Goal: Find specific page/section: Find specific page/section

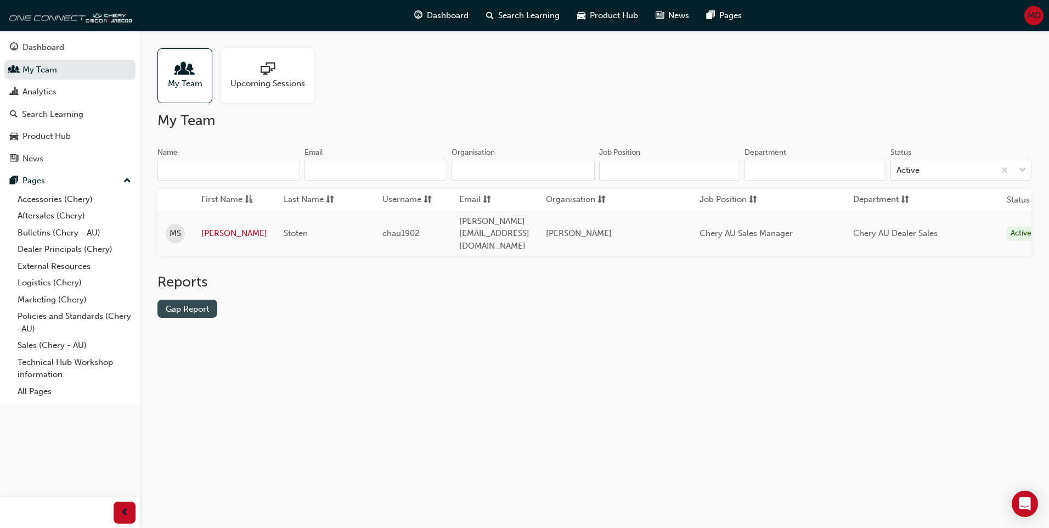
click at [182, 300] on link "Gap Report" at bounding box center [187, 308] width 60 height 18
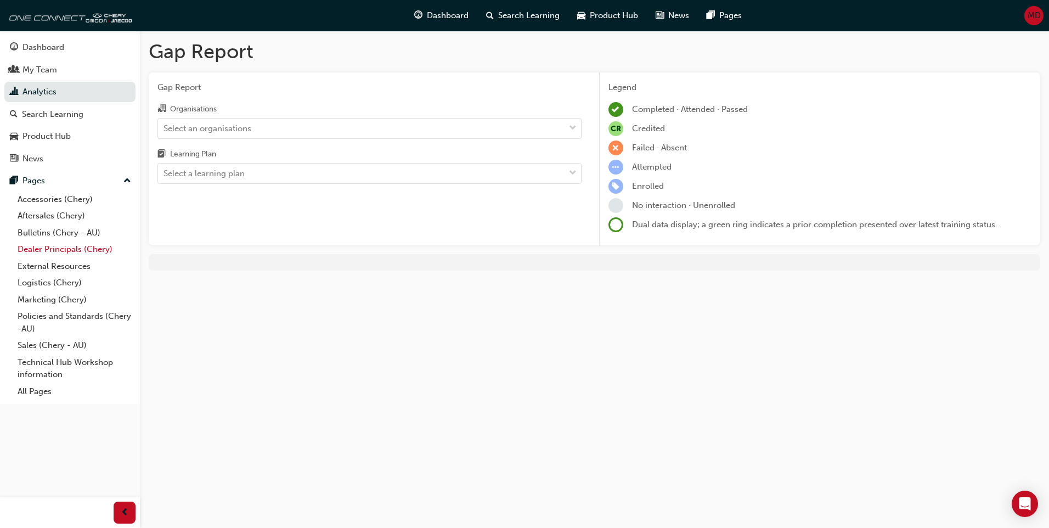
click at [65, 246] on link "Dealer Principals (Chery)" at bounding box center [74, 249] width 122 height 17
